Goal: Information Seeking & Learning: Learn about a topic

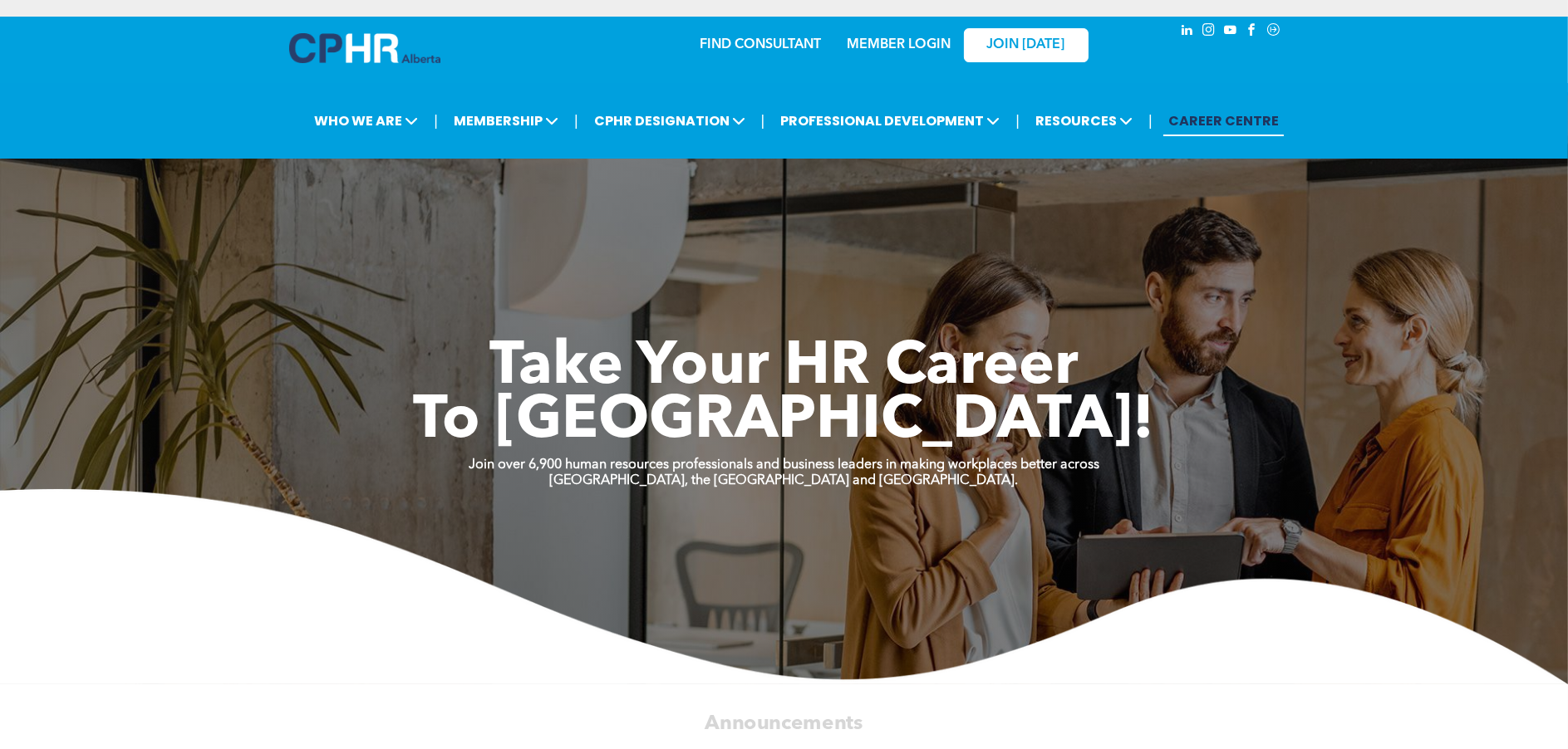
click at [924, 41] on link "MEMBER LOGIN" at bounding box center [898, 44] width 104 height 13
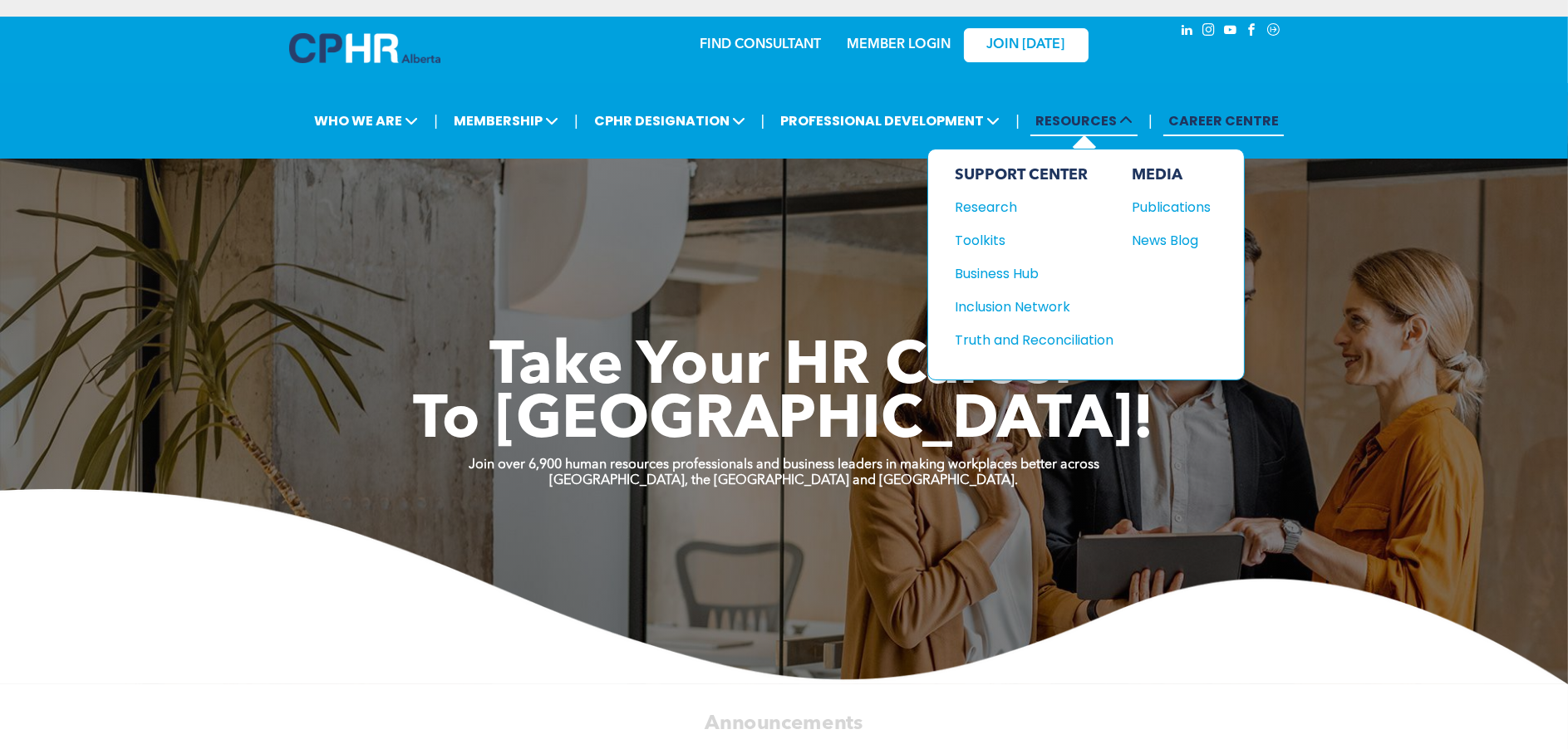
click at [1091, 111] on span "RESOURCES" at bounding box center [1084, 120] width 108 height 30
click at [1004, 201] on div "Research" at bounding box center [1026, 207] width 143 height 21
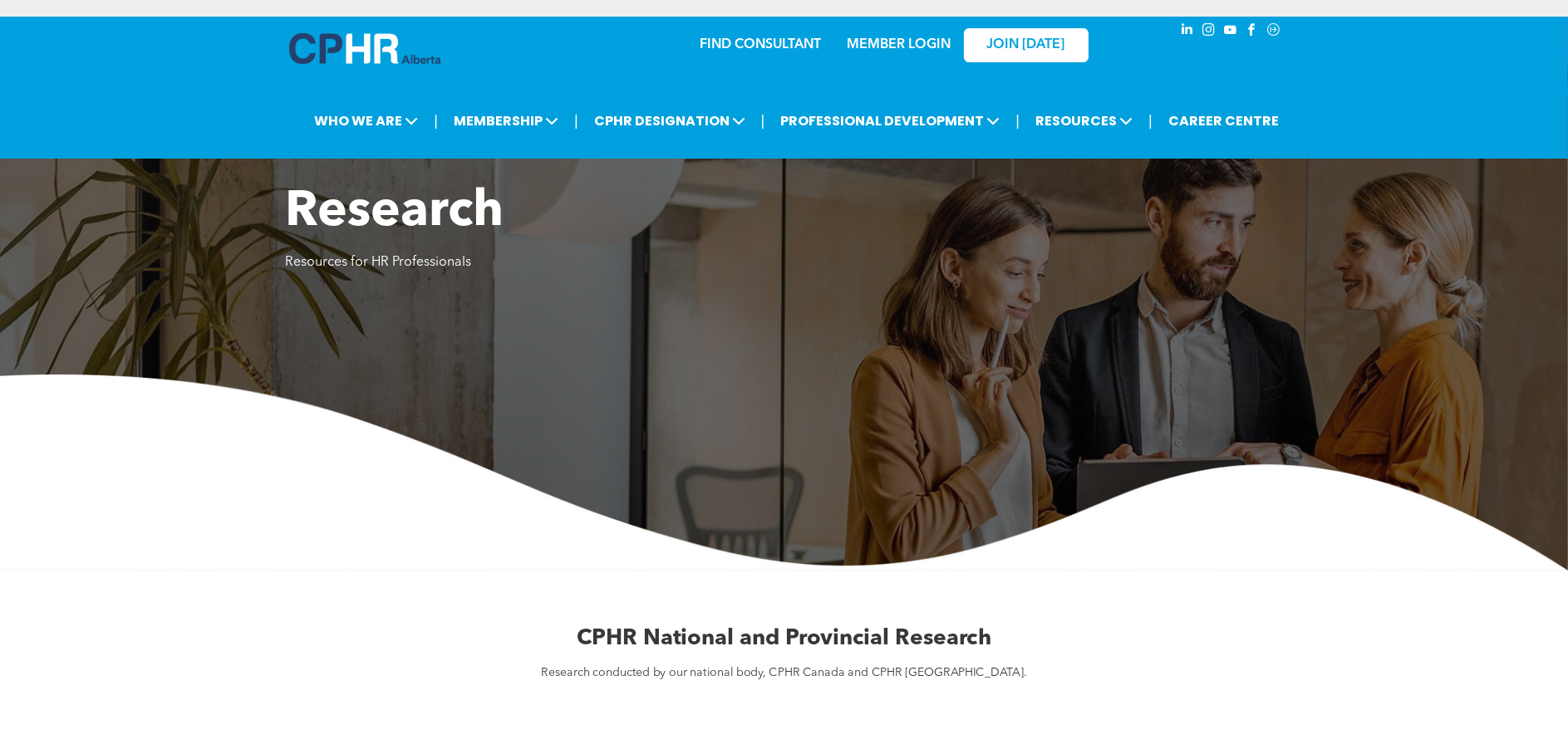
scroll to position [553, 0]
